Goal: Task Accomplishment & Management: Use online tool/utility

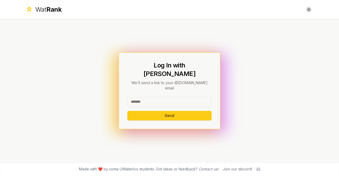
click at [182, 97] on input at bounding box center [169, 102] width 84 height 10
type input "******"
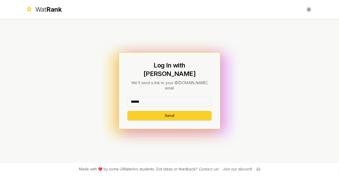
click at [142, 111] on button "Send" at bounding box center [169, 116] width 84 height 10
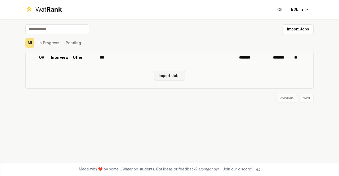
click at [174, 72] on button "Import Jobs" at bounding box center [169, 76] width 31 height 10
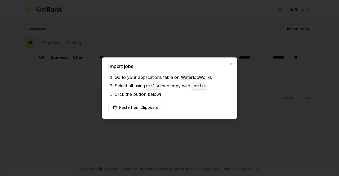
click at [143, 107] on button "Paste from Clipboard" at bounding box center [135, 108] width 55 height 10
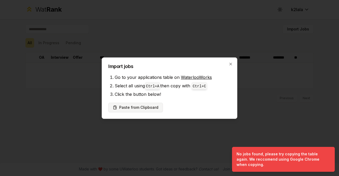
click at [145, 109] on button "Paste from Clipboard" at bounding box center [135, 108] width 55 height 10
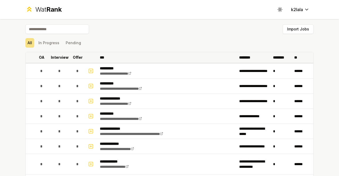
click at [57, 56] on p "Interview" at bounding box center [60, 57] width 18 height 5
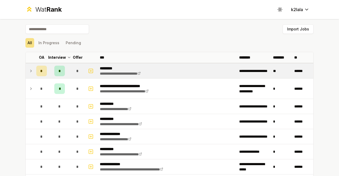
click at [57, 68] on div "*" at bounding box center [59, 71] width 11 height 11
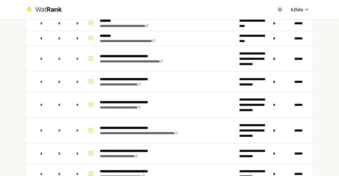
scroll to position [399, 0]
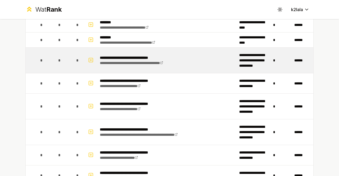
click at [55, 61] on div "*" at bounding box center [59, 60] width 11 height 11
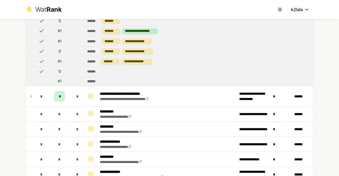
scroll to position [0, 0]
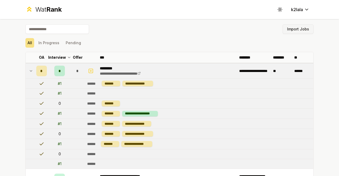
click at [295, 30] on button "Import Jobs" at bounding box center [298, 29] width 31 height 10
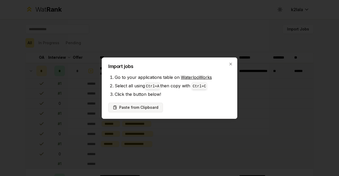
click at [120, 107] on button "Paste from Clipboard" at bounding box center [135, 108] width 55 height 10
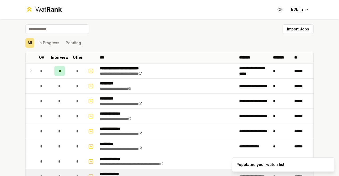
click at [58, 57] on p "Interview" at bounding box center [60, 57] width 18 height 5
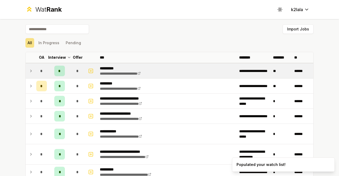
click at [179, 72] on td "**********" at bounding box center [167, 71] width 139 height 15
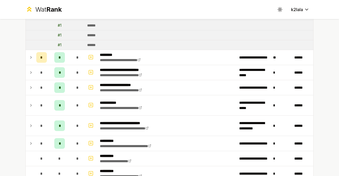
scroll to position [108, 0]
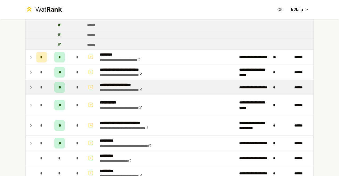
click at [29, 88] on icon at bounding box center [31, 87] width 4 height 6
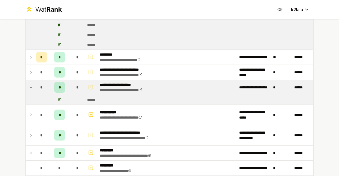
click at [57, 91] on div "*" at bounding box center [59, 87] width 11 height 11
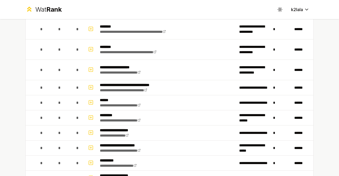
scroll to position [1276, 0]
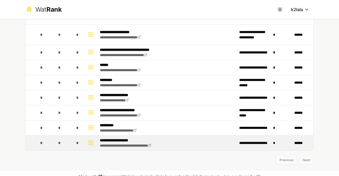
click at [136, 138] on p "**********" at bounding box center [134, 140] width 68 height 5
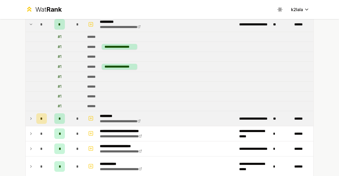
scroll to position [47, 0]
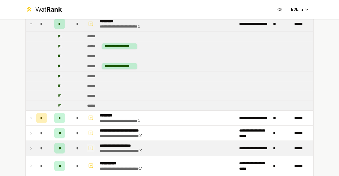
click at [90, 148] on icon "button" at bounding box center [90, 148] width 5 height 6
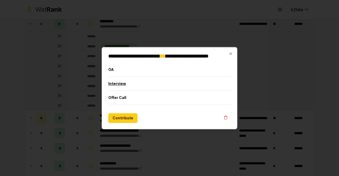
click at [114, 84] on button "Interview" at bounding box center [169, 84] width 123 height 14
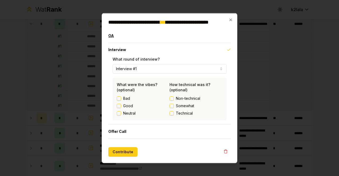
click at [111, 30] on button "OA" at bounding box center [169, 36] width 123 height 14
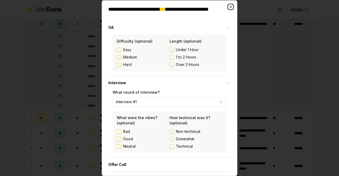
click at [229, 6] on icon "button" at bounding box center [231, 7] width 4 height 4
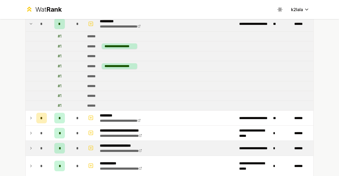
click at [256, 149] on td "**********" at bounding box center [254, 148] width 34 height 15
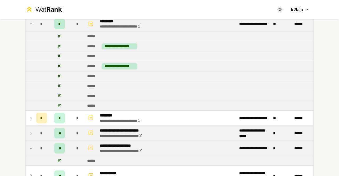
click at [76, 134] on span "*" at bounding box center [77, 133] width 2 height 5
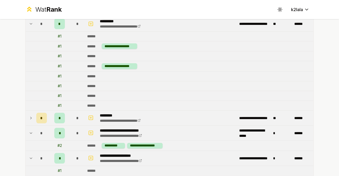
click at [56, 118] on div "*" at bounding box center [59, 118] width 11 height 11
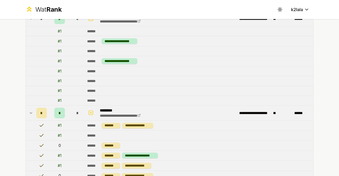
scroll to position [0, 0]
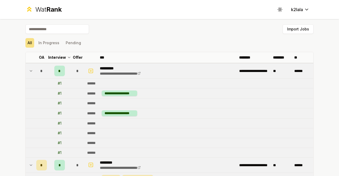
click at [47, 39] on button "In Progress" at bounding box center [48, 43] width 25 height 10
click at [70, 42] on button "Pending" at bounding box center [74, 43] width 20 height 10
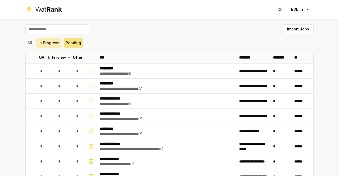
click at [48, 44] on button "In Progress" at bounding box center [48, 43] width 25 height 10
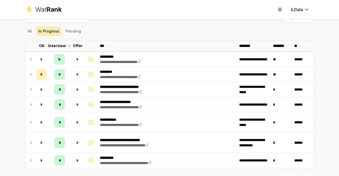
scroll to position [11, 0]
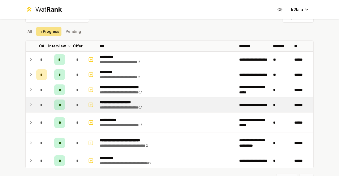
click at [26, 109] on td at bounding box center [30, 105] width 8 height 15
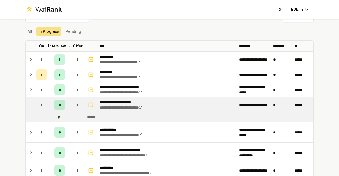
click at [7, 113] on div "**********" at bounding box center [169, 88] width 339 height 176
click at [26, 104] on td at bounding box center [30, 105] width 8 height 15
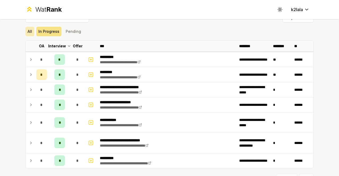
click at [30, 30] on button "All" at bounding box center [29, 32] width 9 height 10
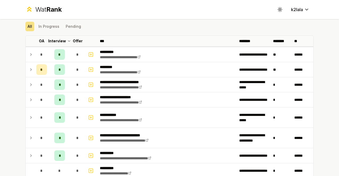
scroll to position [0, 0]
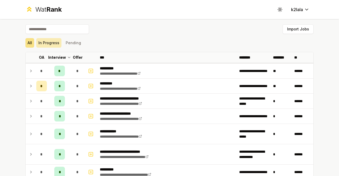
click at [49, 41] on button "In Progress" at bounding box center [48, 43] width 25 height 10
click at [74, 42] on button "Pending" at bounding box center [74, 43] width 20 height 10
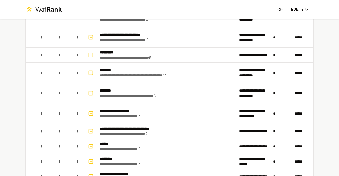
scroll to position [1082, 0]
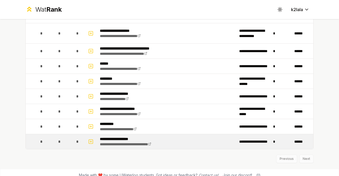
click at [128, 136] on p "**********" at bounding box center [134, 138] width 68 height 5
click at [128, 143] on link "**********" at bounding box center [125, 145] width 51 height 4
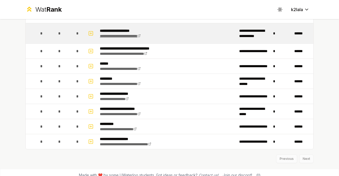
click at [129, 34] on link "**********" at bounding box center [120, 36] width 41 height 4
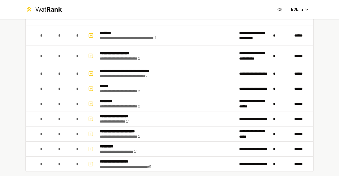
scroll to position [1061, 0]
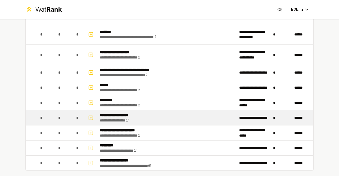
click at [146, 114] on td "**********" at bounding box center [167, 118] width 139 height 15
click at [129, 119] on icon at bounding box center [128, 120] width 2 height 2
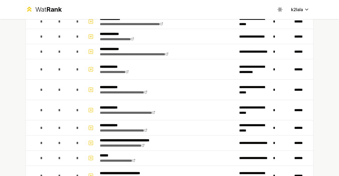
scroll to position [0, 0]
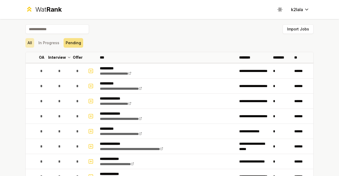
click at [25, 41] on button "All" at bounding box center [29, 43] width 9 height 10
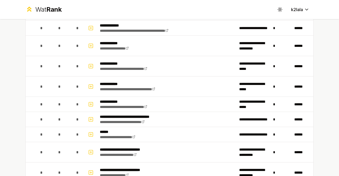
scroll to position [829, 0]
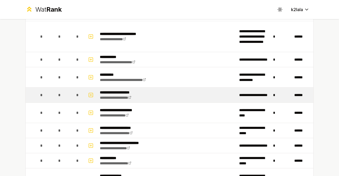
click at [131, 90] on p "**********" at bounding box center [120, 92] width 41 height 5
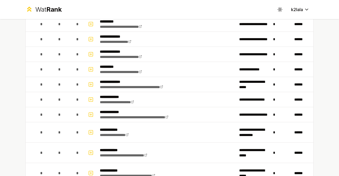
scroll to position [0, 0]
